Goal: Task Accomplishment & Management: Use online tool/utility

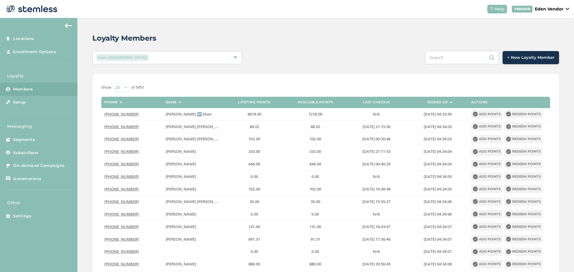
paste input "[PERSON_NAME] [PERSON_NAME]"
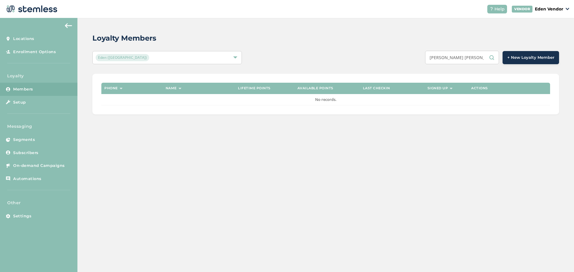
click at [478, 60] on input "[PERSON_NAME] [PERSON_NAME]" at bounding box center [462, 57] width 74 height 13
click at [459, 59] on input "[PERSON_NAME] [PERSON_NAME]" at bounding box center [462, 57] width 74 height 13
click at [463, 60] on input "[PERSON_NAME] [PERSON_NAME]" at bounding box center [462, 57] width 74 height 13
click at [461, 60] on input "[PERSON_NAME] [PERSON_NAME]" at bounding box center [462, 57] width 74 height 13
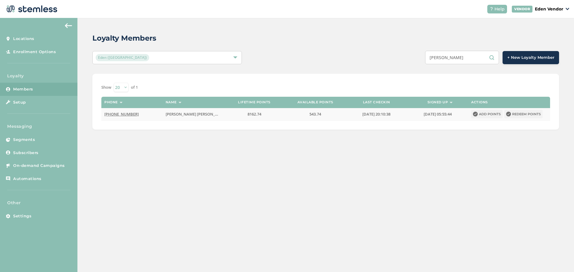
type input "[PERSON_NAME]"
click at [530, 114] on button "Redeem points" at bounding box center [523, 114] width 38 height 8
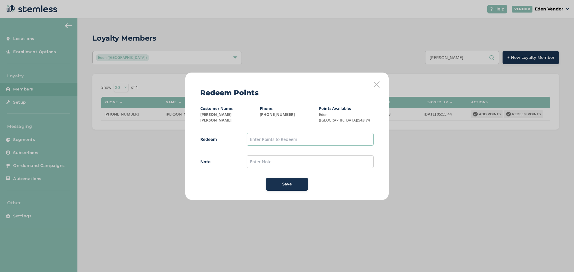
click at [253, 135] on input "text" at bounding box center [310, 139] width 127 height 13
type input "500"
click at [294, 158] on input "text" at bounding box center [310, 161] width 127 height 13
type input "[DATE]"
click at [291, 184] on span "Save" at bounding box center [287, 184] width 10 height 6
